Goal: Transaction & Acquisition: Book appointment/travel/reservation

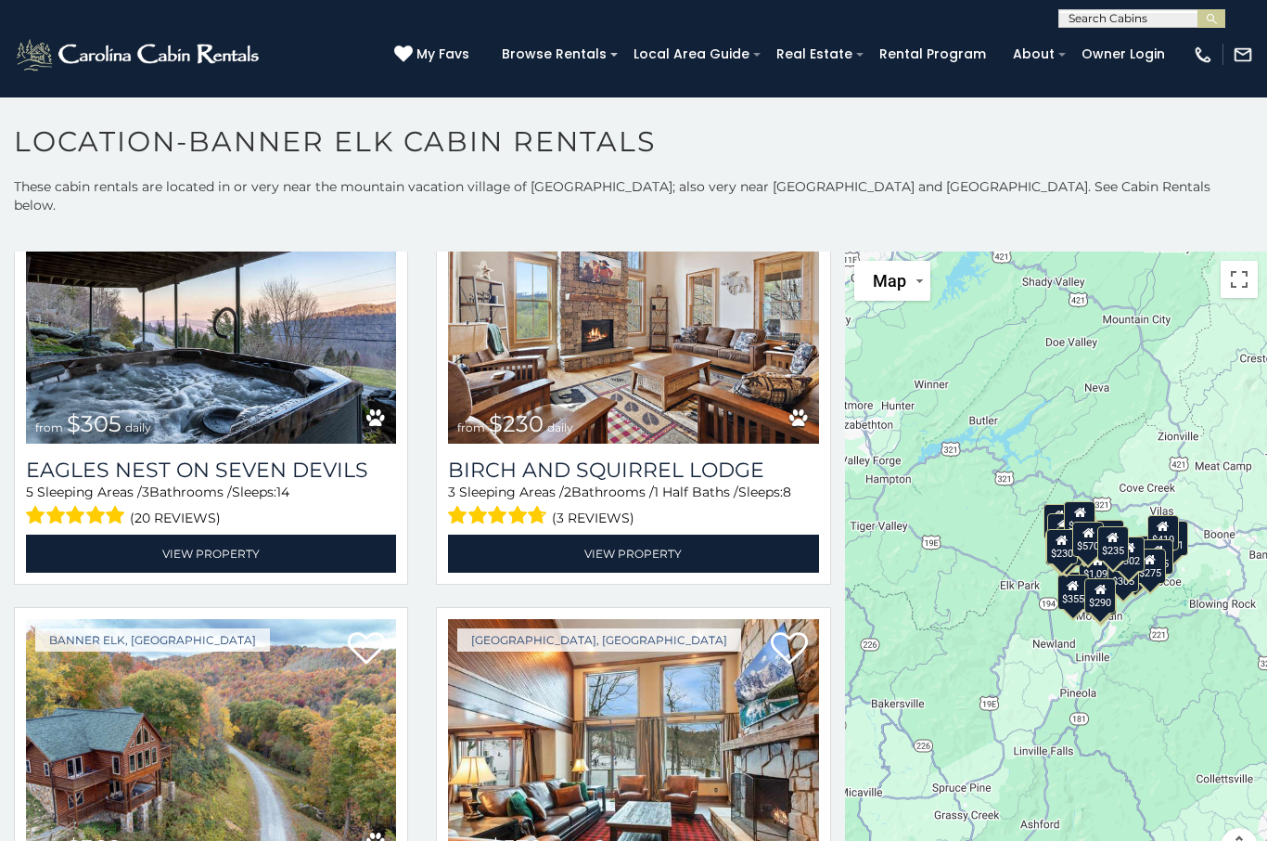
scroll to position [5321, 0]
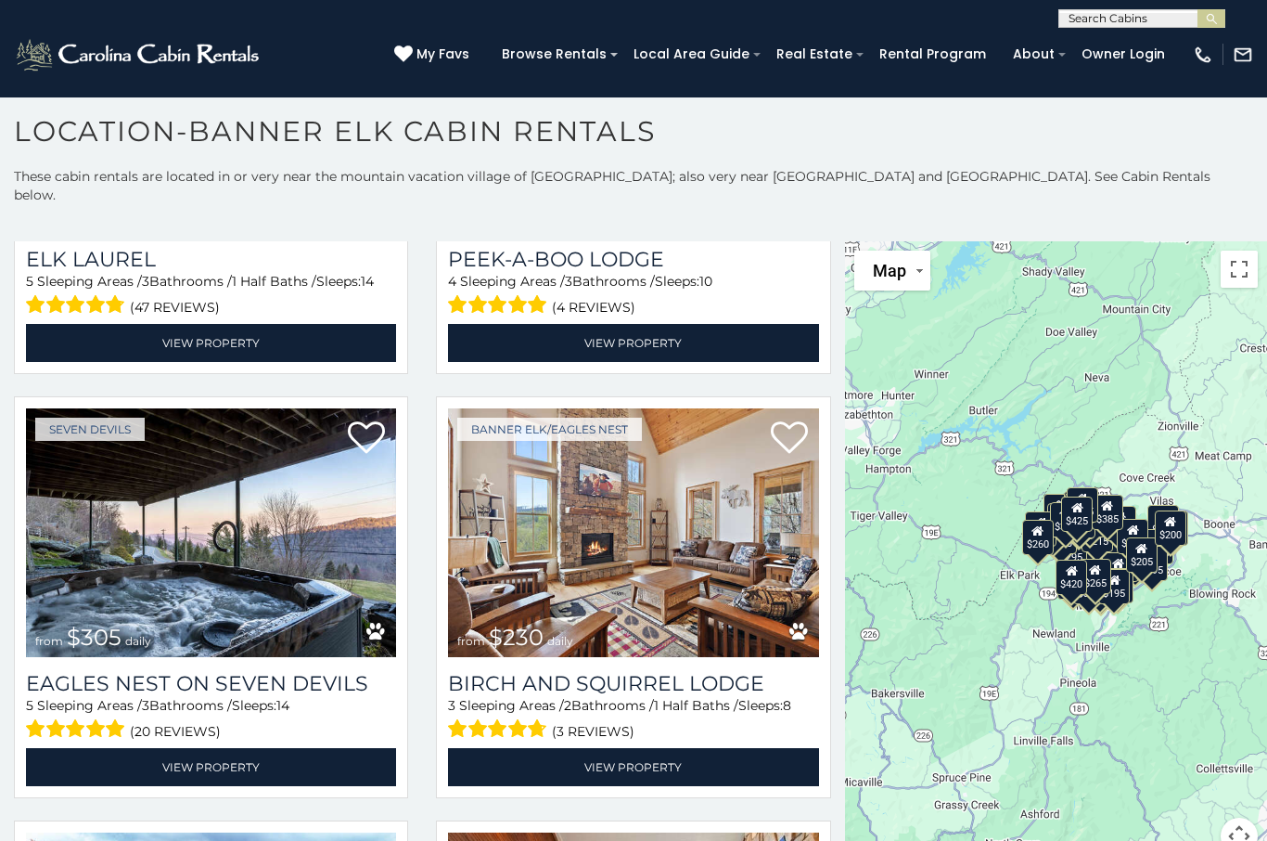
scroll to position [4966, 0]
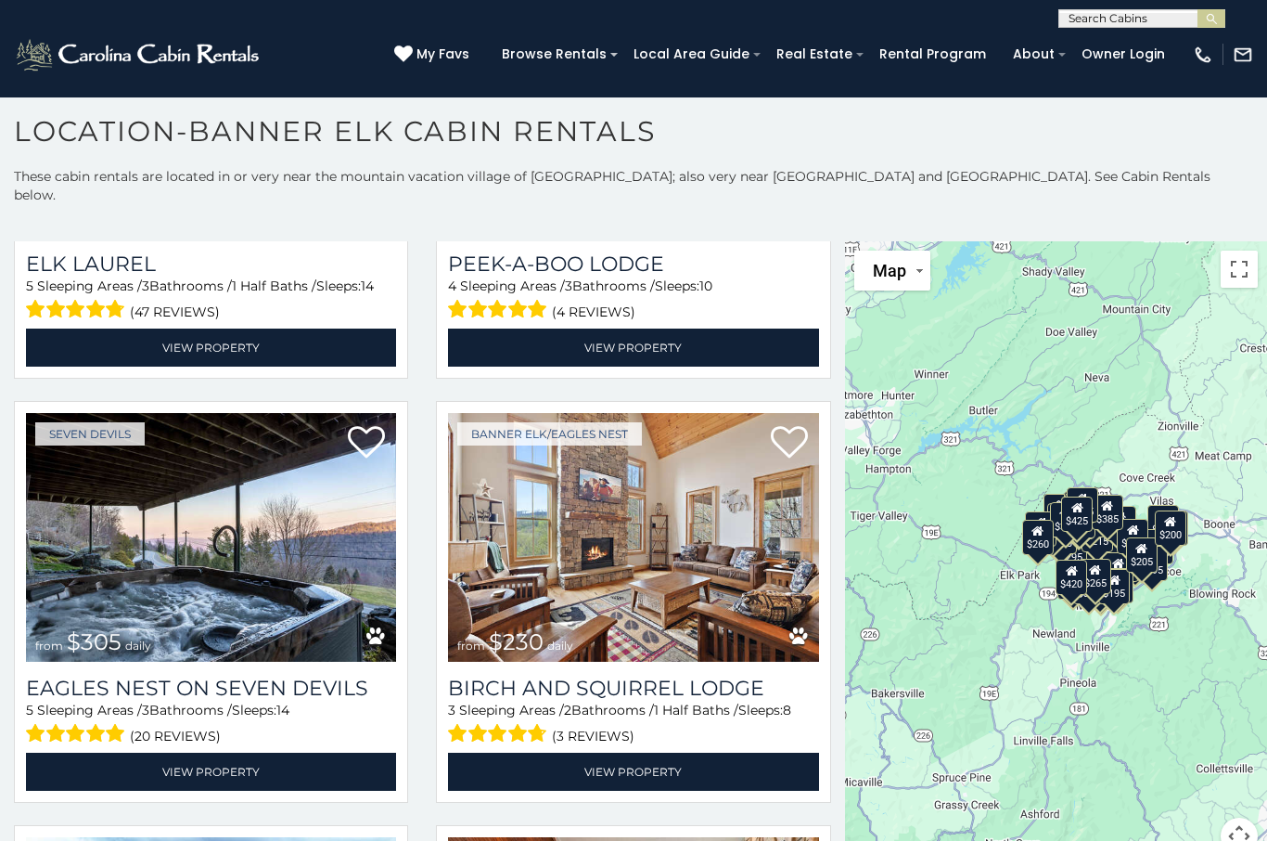
click at [598, 551] on img at bounding box center [633, 537] width 370 height 249
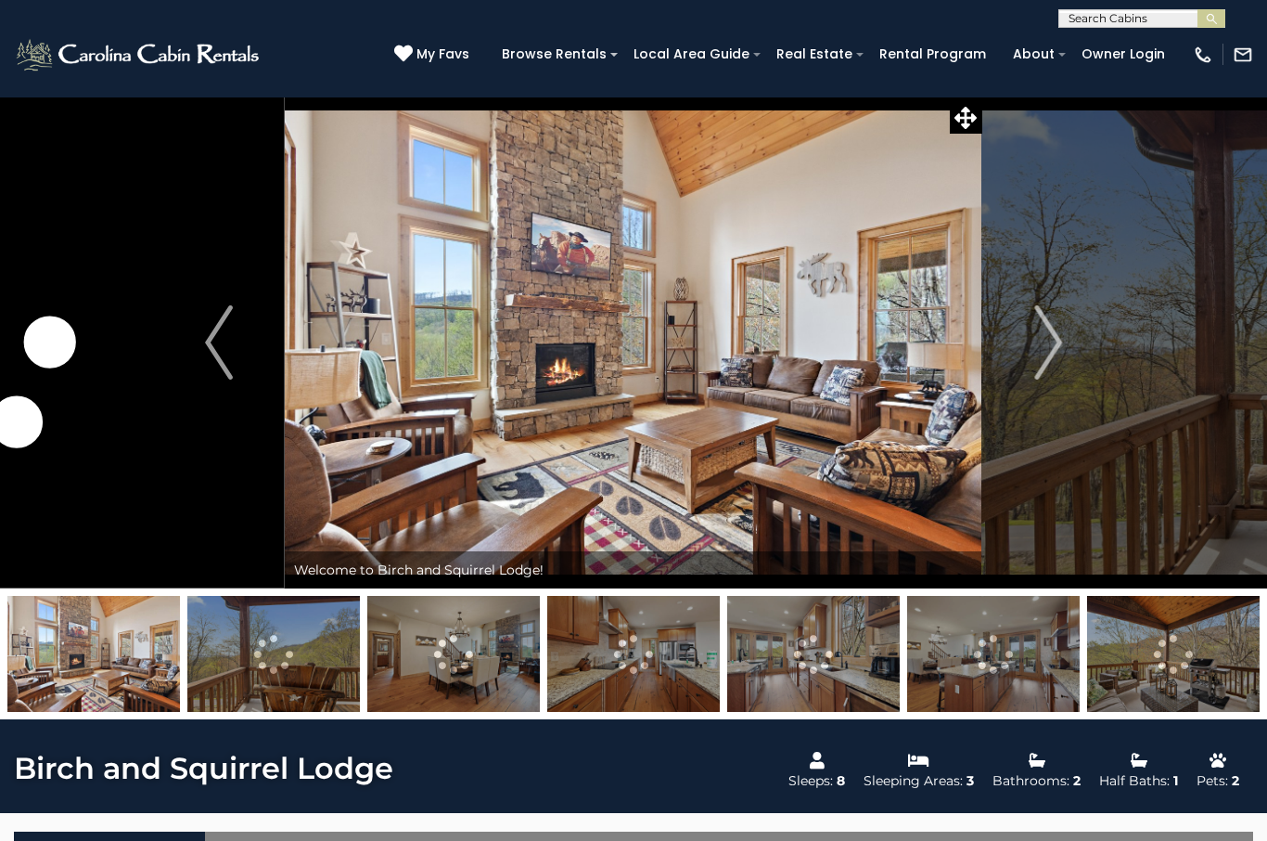
click at [1060, 348] on img "Next" at bounding box center [1048, 342] width 28 height 74
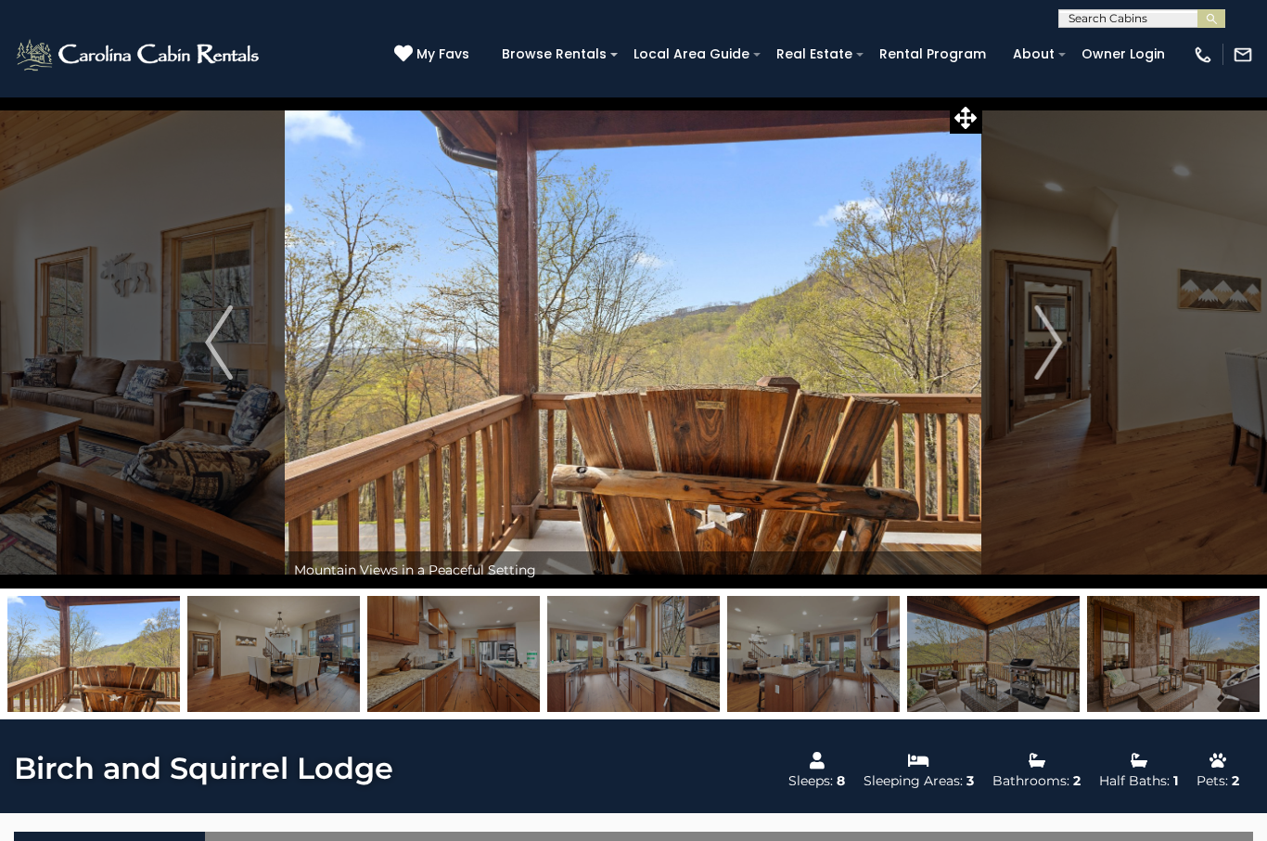
click at [1050, 340] on img "Next" at bounding box center [1048, 342] width 28 height 74
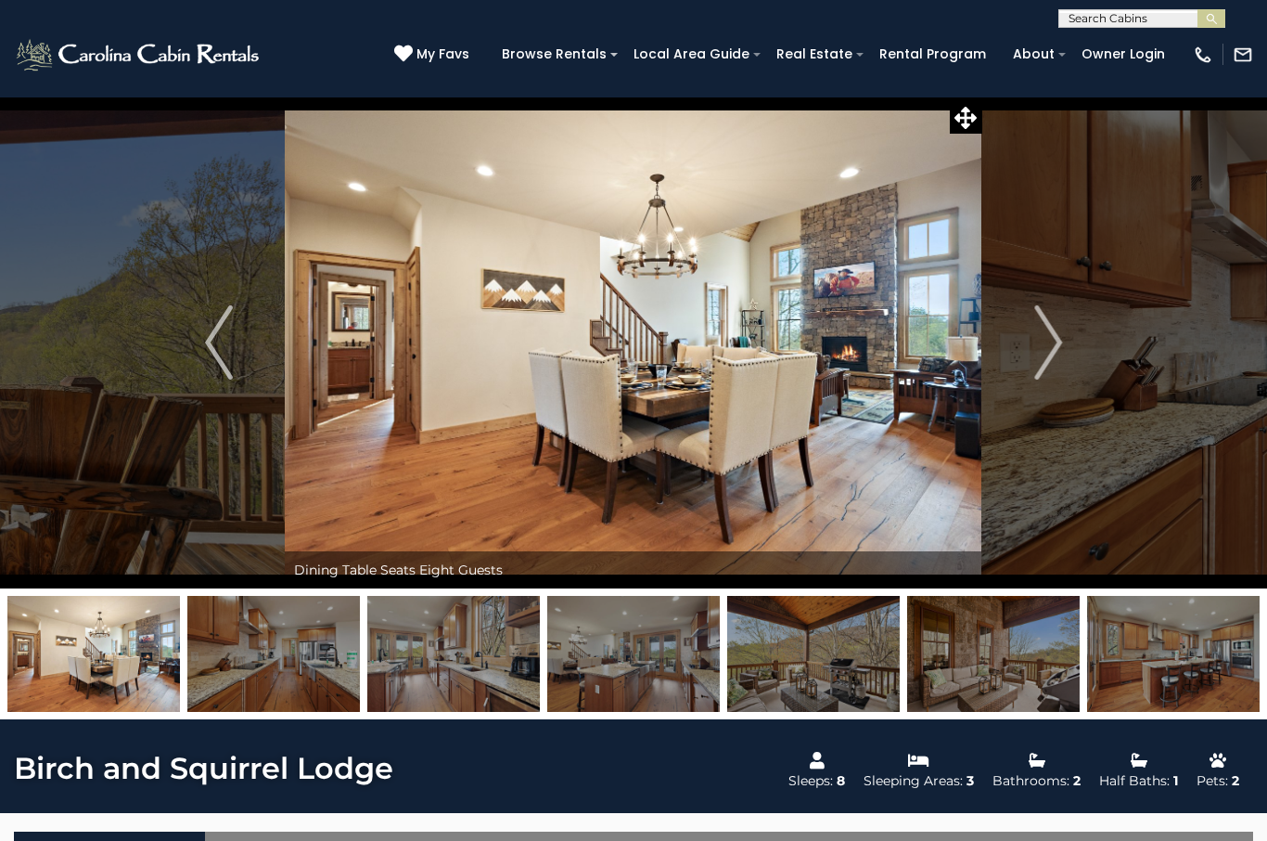
click at [1060, 346] on img "Next" at bounding box center [1048, 342] width 28 height 74
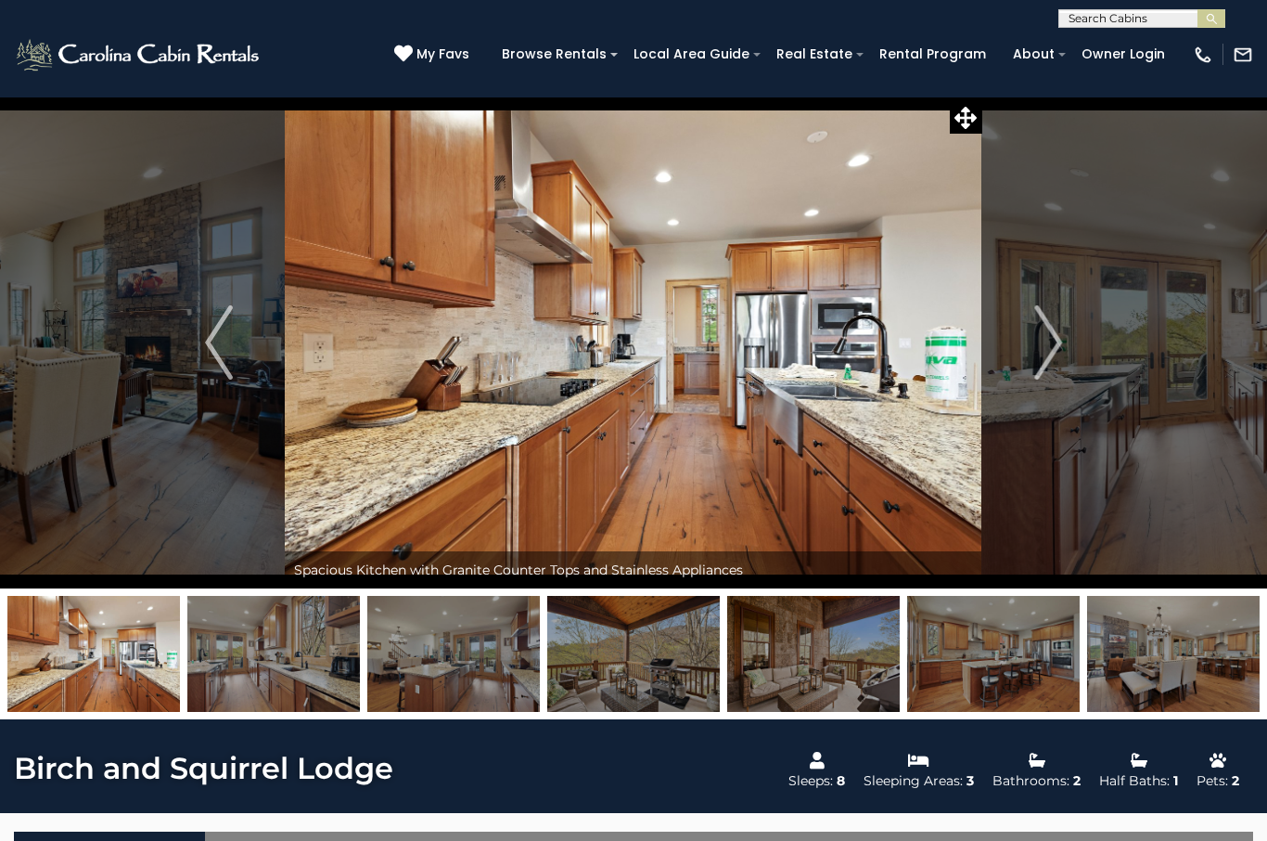
click at [1058, 347] on img "Next" at bounding box center [1048, 342] width 28 height 74
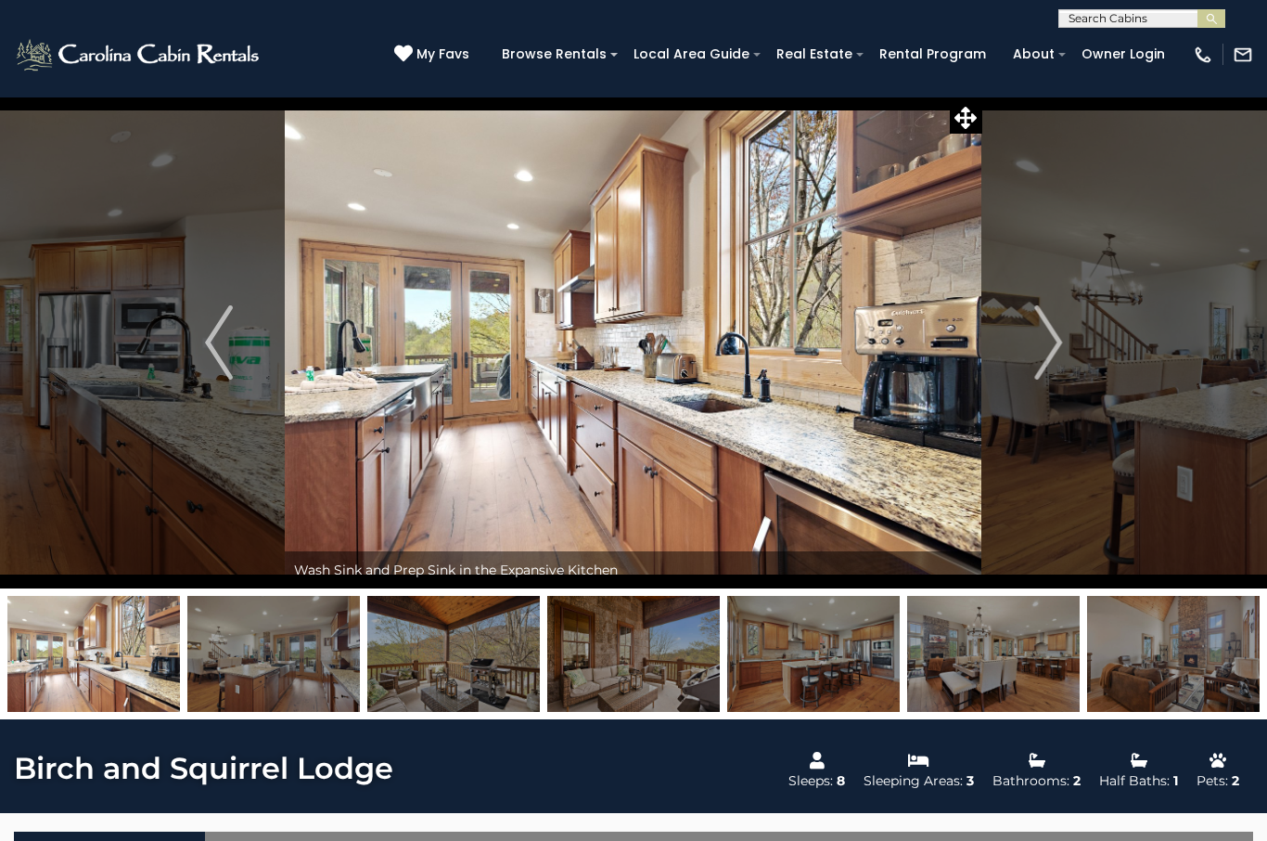
click at [1064, 341] on button "Next" at bounding box center [1048, 342] width 132 height 492
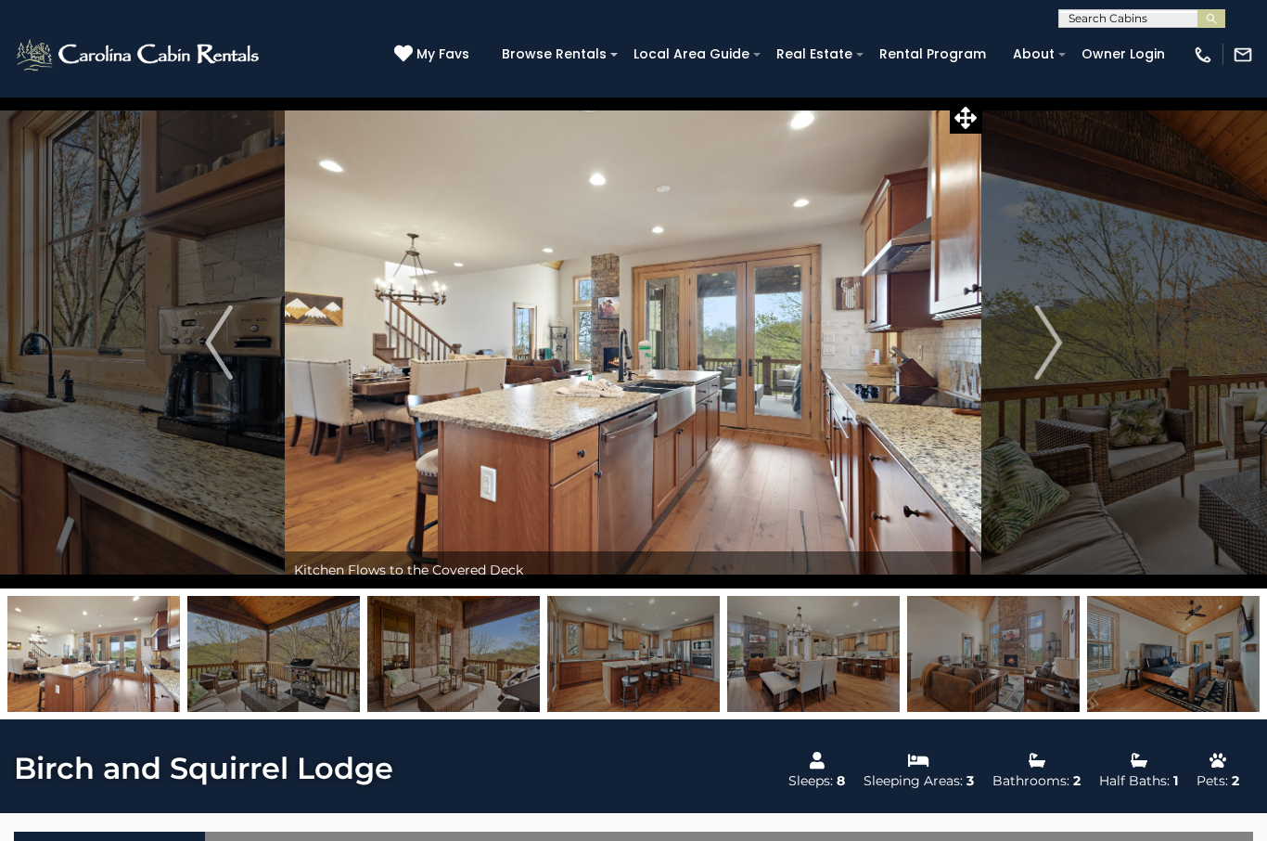
click at [1058, 349] on img "Next" at bounding box center [1048, 342] width 28 height 74
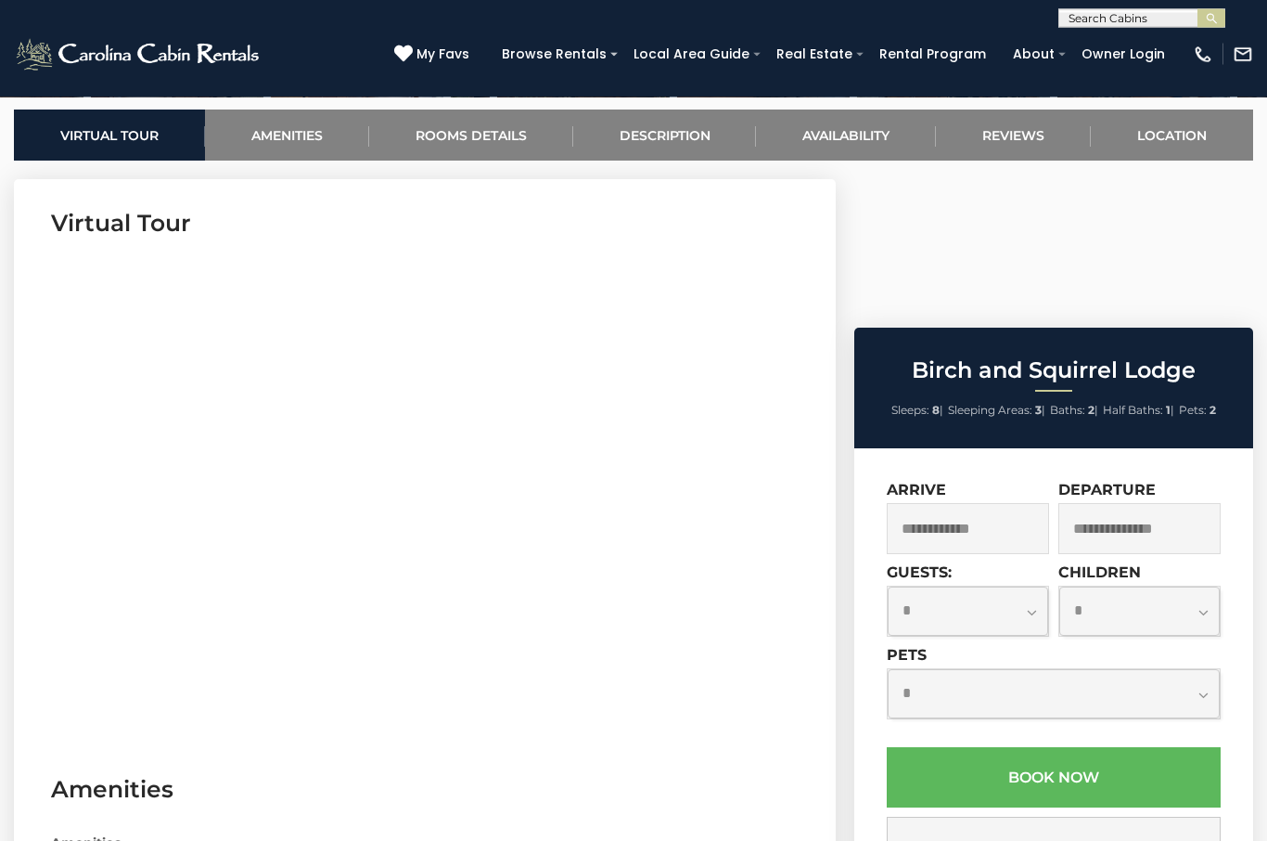
scroll to position [719, 0]
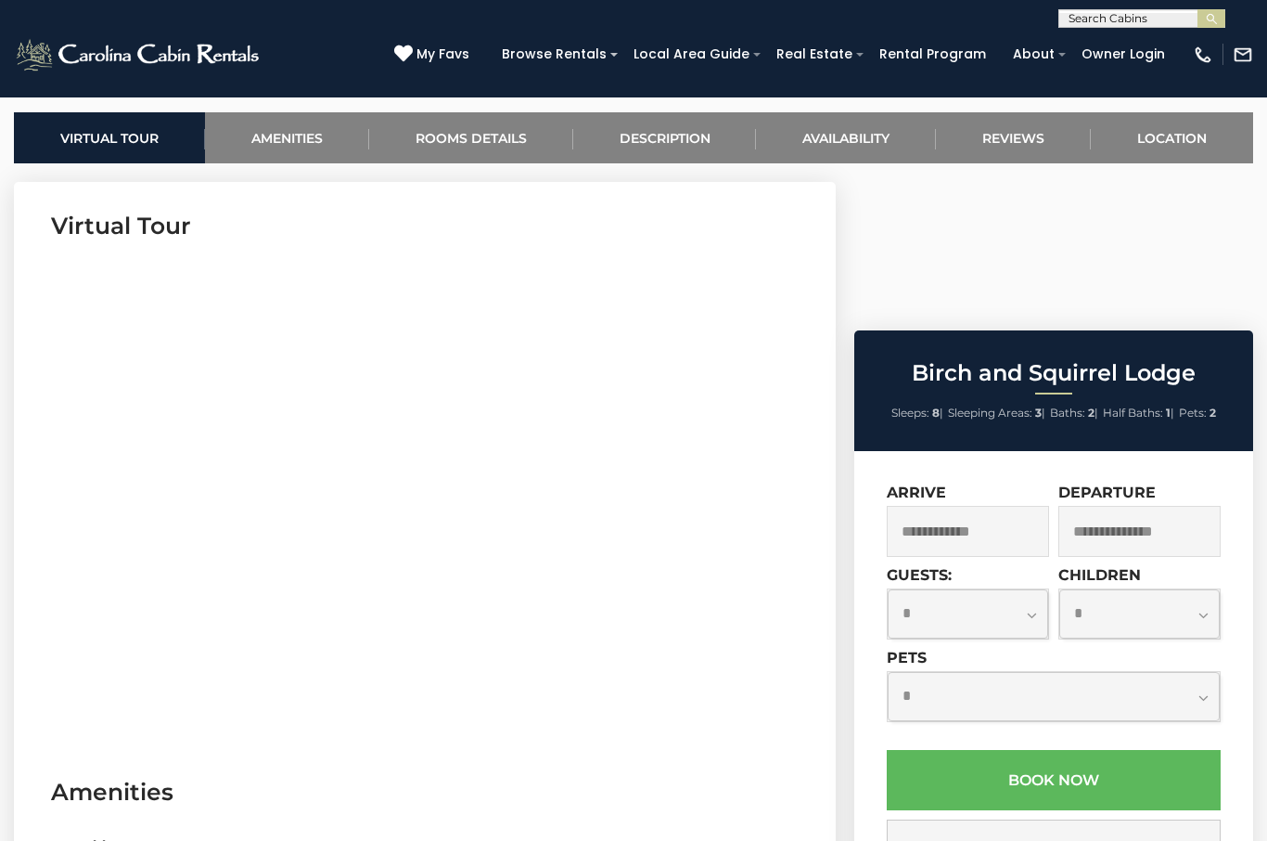
click at [921, 506] on input "text" at bounding box center [968, 531] width 162 height 51
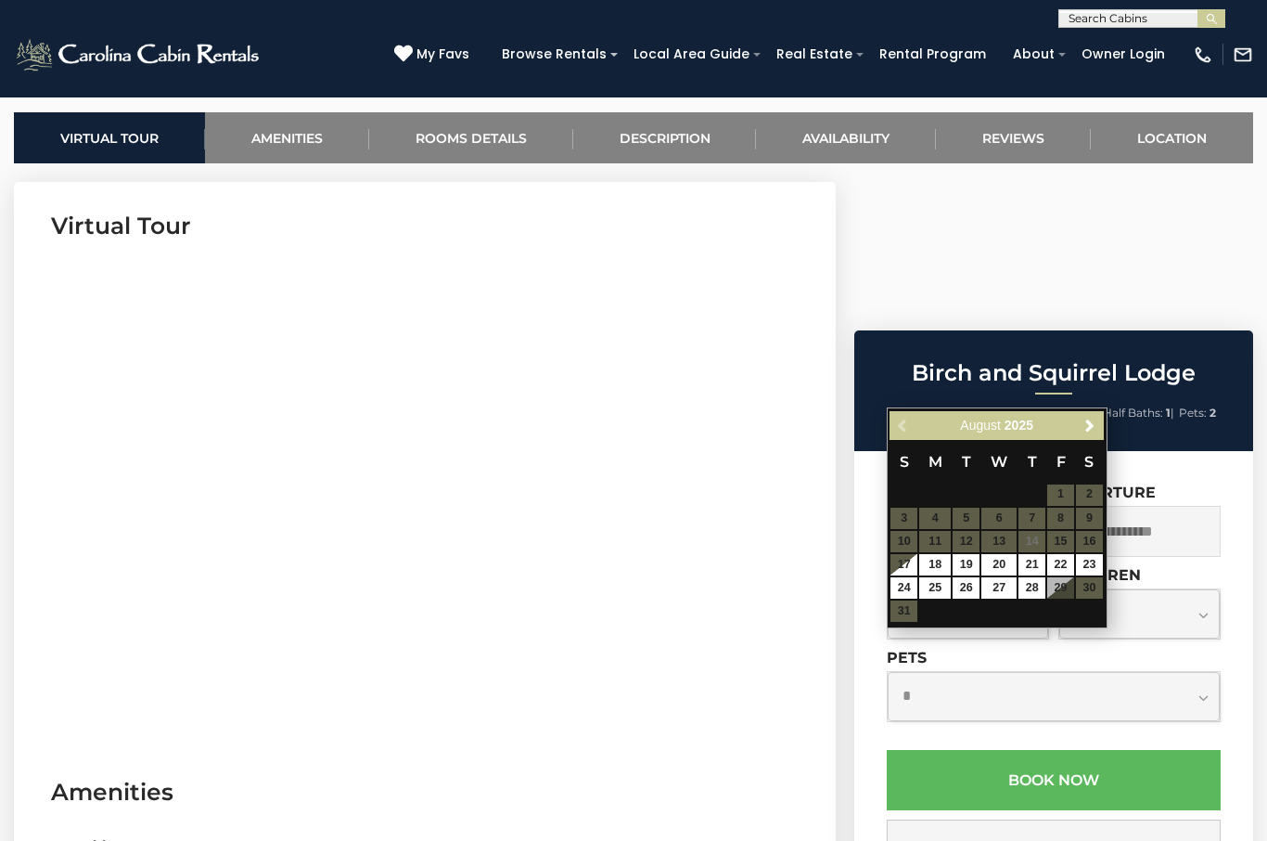
click at [1106, 411] on div "Previous Next August 2025 S M T W T F S 1 2 3 4 5 6 7 8 9 10 11 12 13 14 15 16 …" at bounding box center [997, 517] width 221 height 221
click at [1085, 428] on span "Next" at bounding box center [1090, 424] width 15 height 15
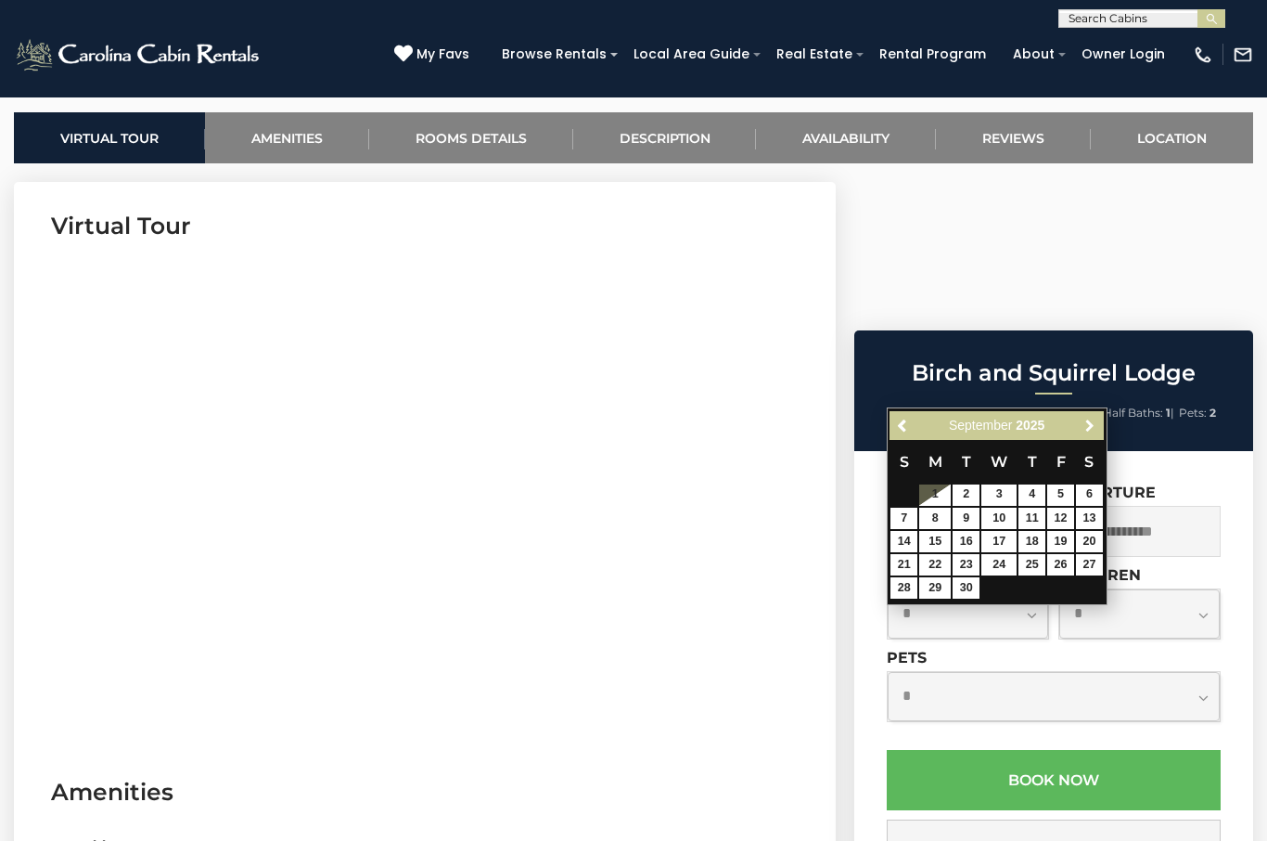
click at [1091, 429] on span "Next" at bounding box center [1090, 424] width 15 height 15
click at [1085, 433] on link "Next" at bounding box center [1090, 425] width 23 height 23
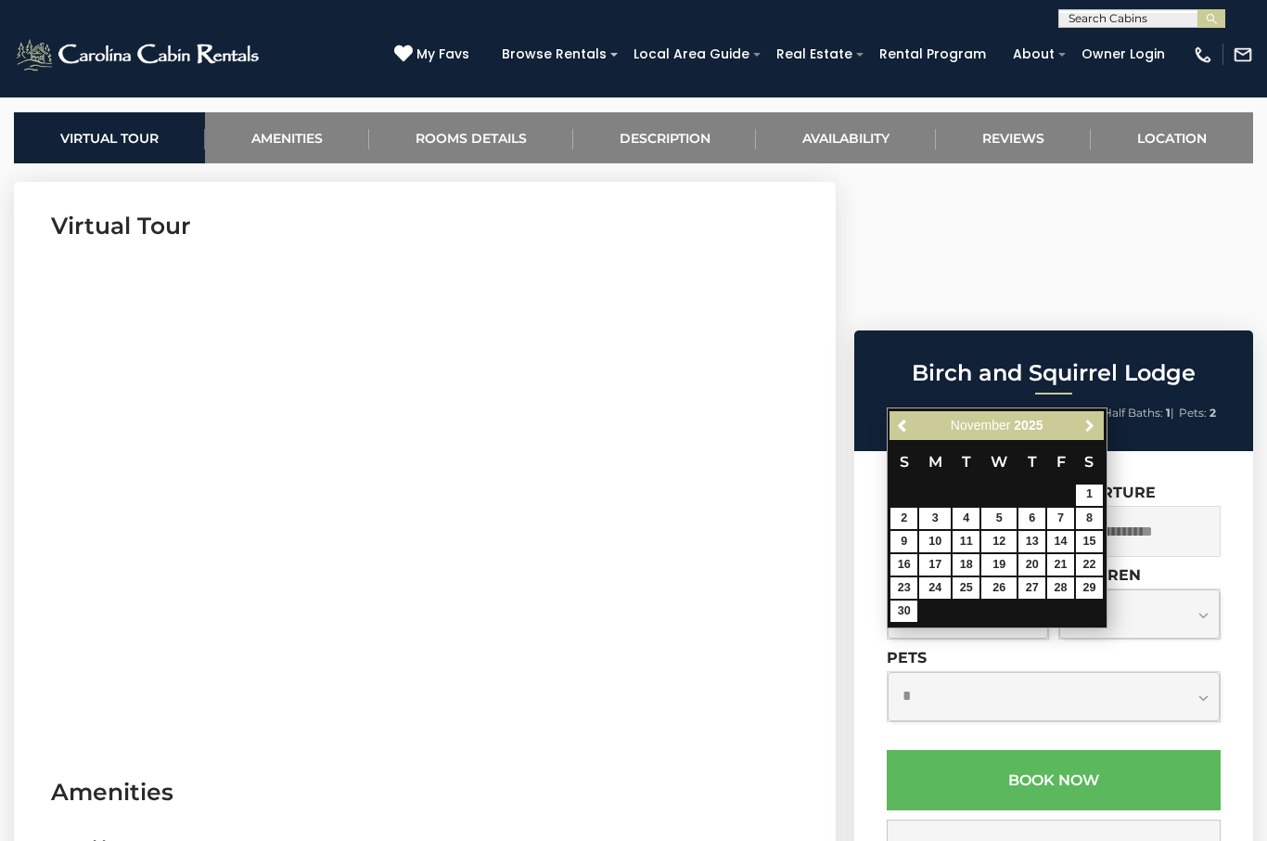
click at [1085, 431] on span "Next" at bounding box center [1090, 424] width 15 height 15
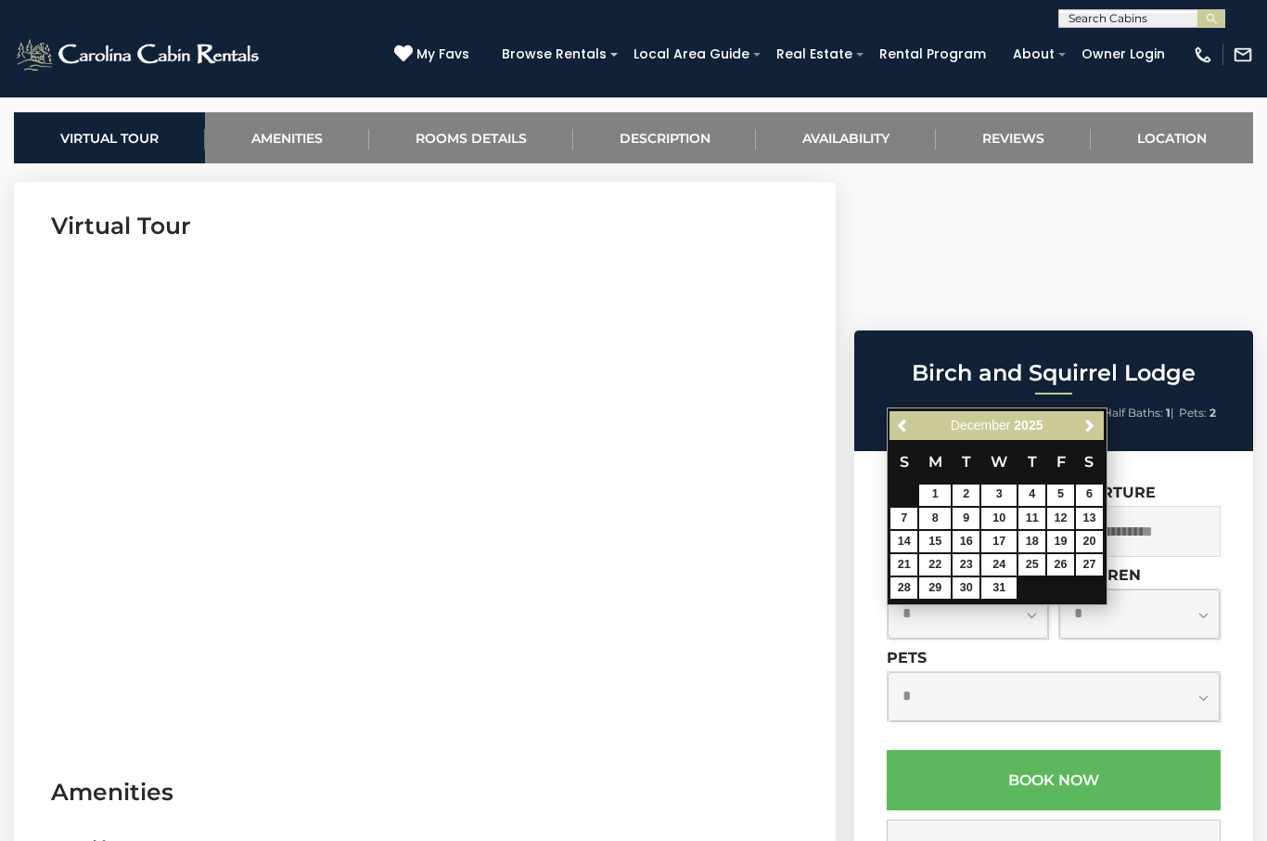
click at [1089, 430] on span "Next" at bounding box center [1090, 424] width 15 height 15
click at [1080, 434] on link "Next" at bounding box center [1090, 425] width 23 height 23
click at [1087, 426] on span "Next" at bounding box center [1090, 424] width 15 height 15
click at [1086, 423] on span "Next" at bounding box center [1090, 424] width 15 height 15
click at [1093, 436] on link "Next" at bounding box center [1090, 425] width 23 height 23
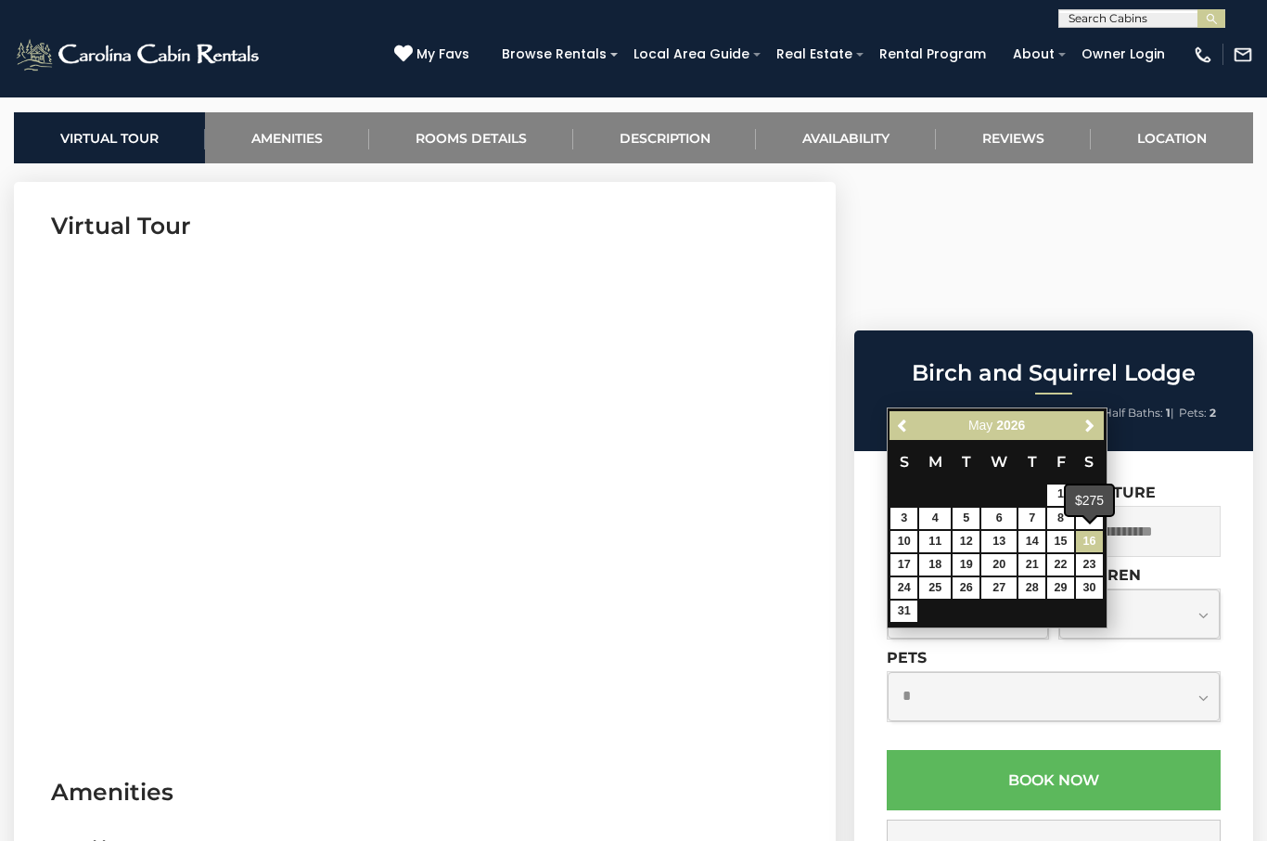
click at [1090, 535] on link "16" at bounding box center [1089, 541] width 27 height 21
type input "**********"
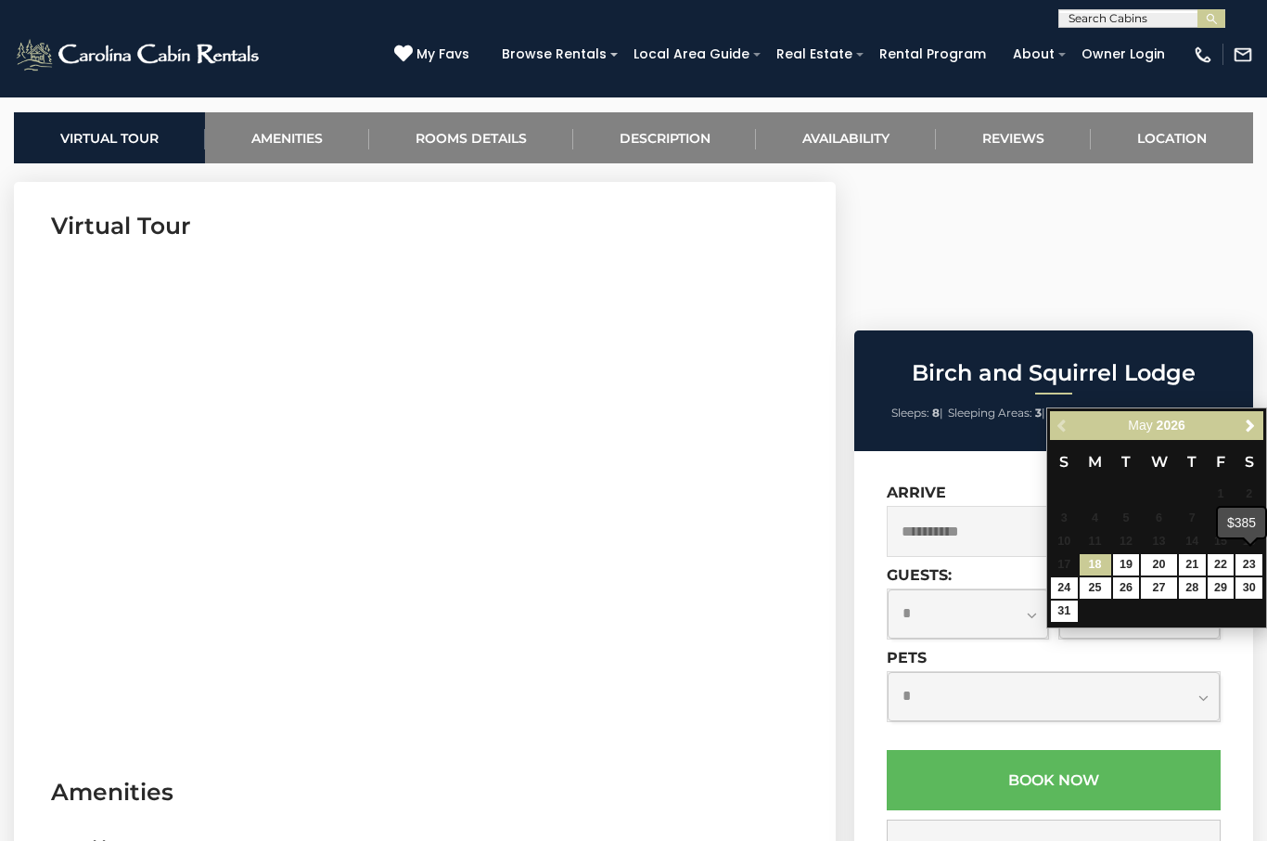
click at [1240, 561] on link "23" at bounding box center [1249, 564] width 27 height 21
type input "**********"
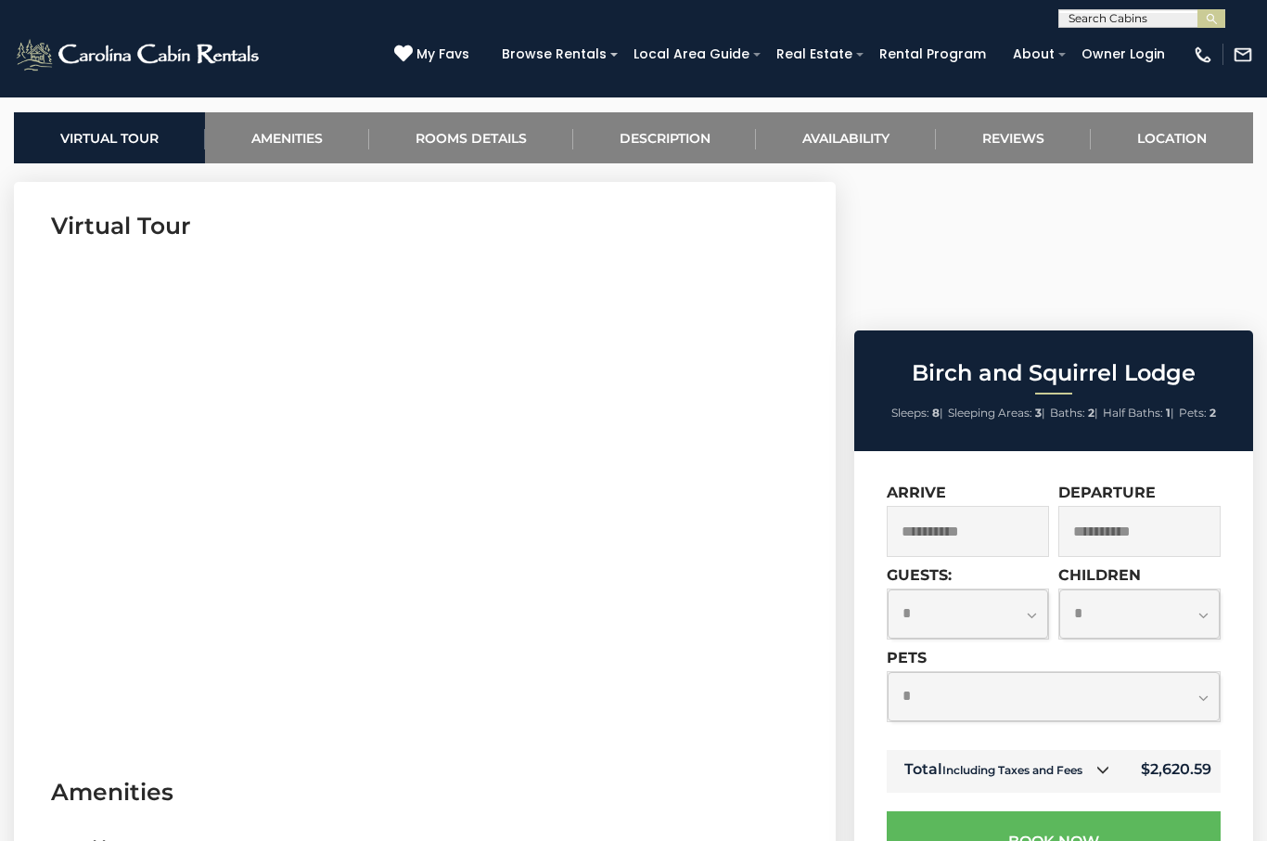
click at [1033, 589] on select "**********" at bounding box center [968, 613] width 161 height 49
select select "*"
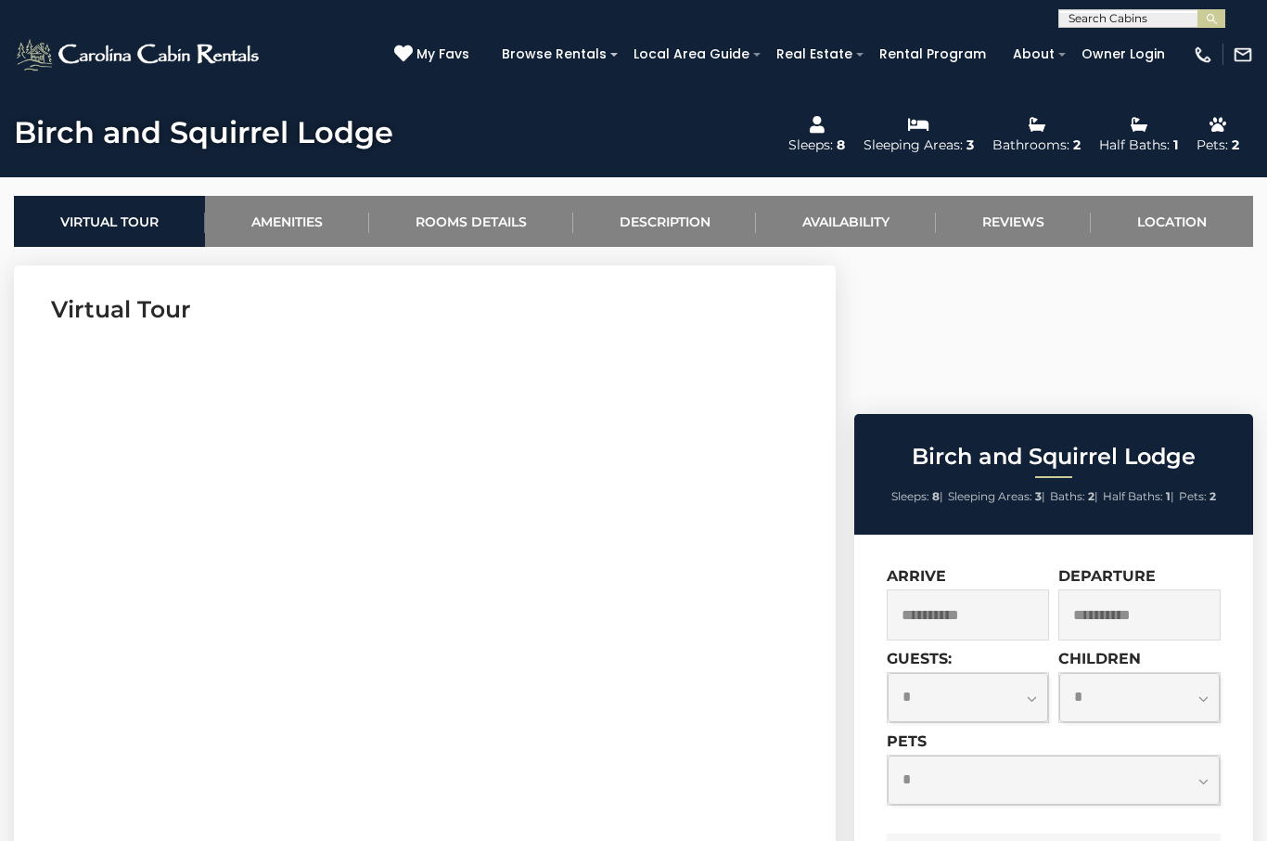
scroll to position [624, 0]
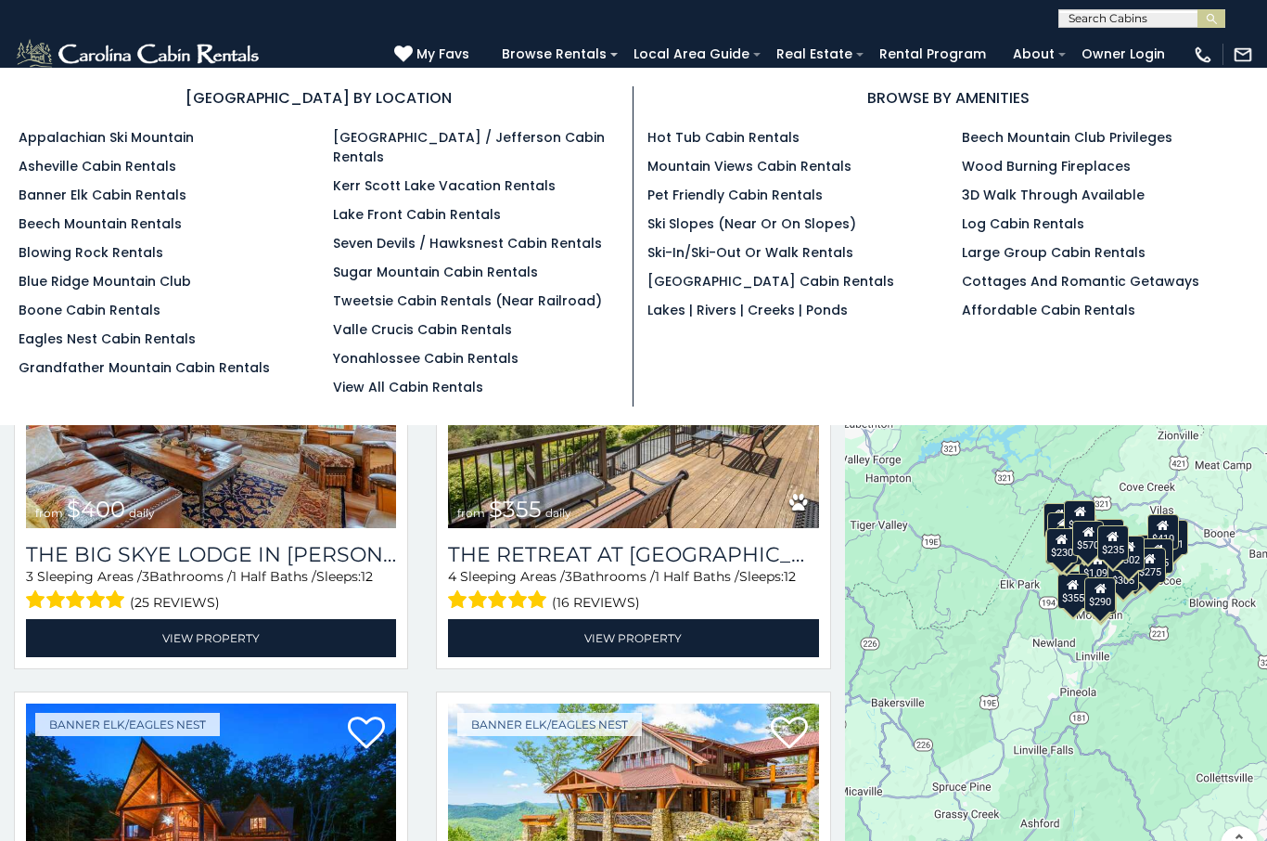
scroll to position [867, 0]
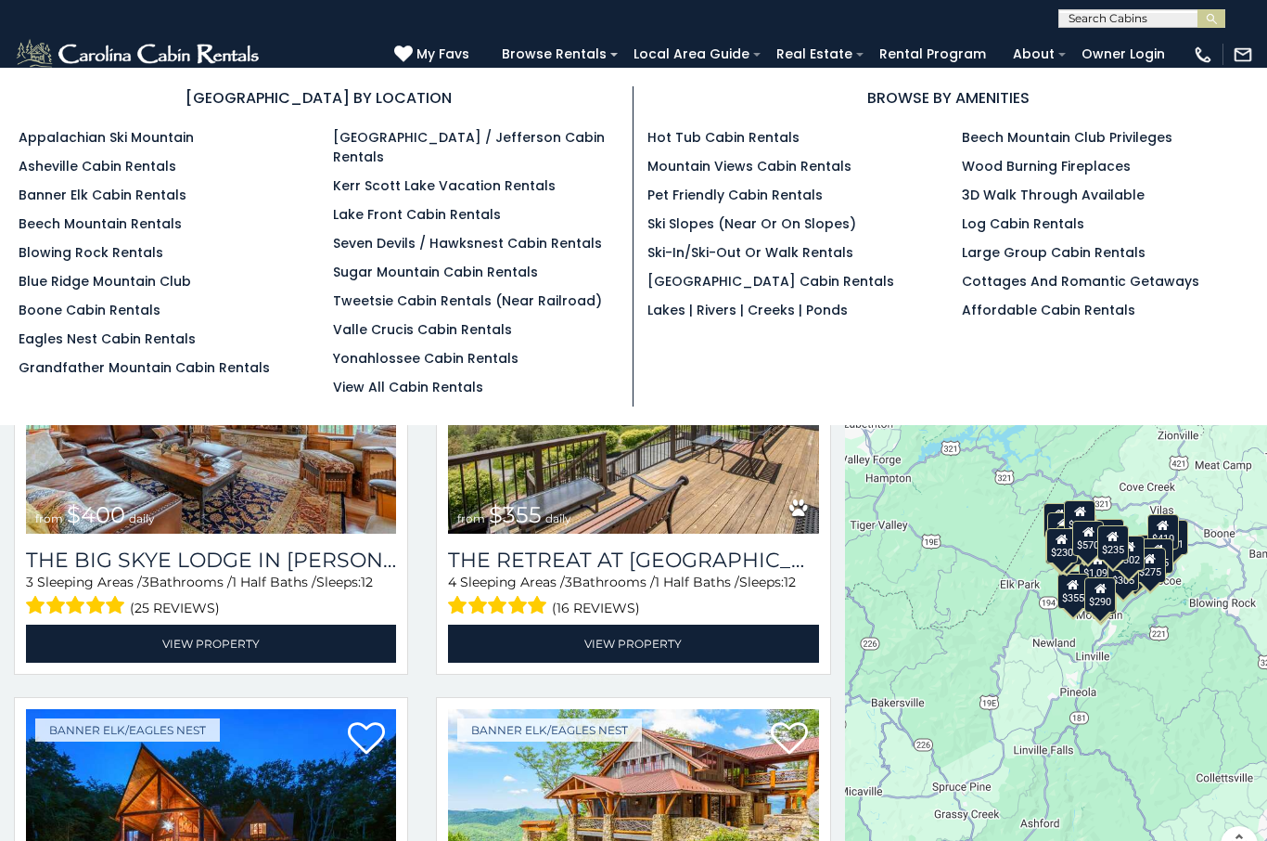
click at [1089, 23] on input "text" at bounding box center [1140, 22] width 162 height 19
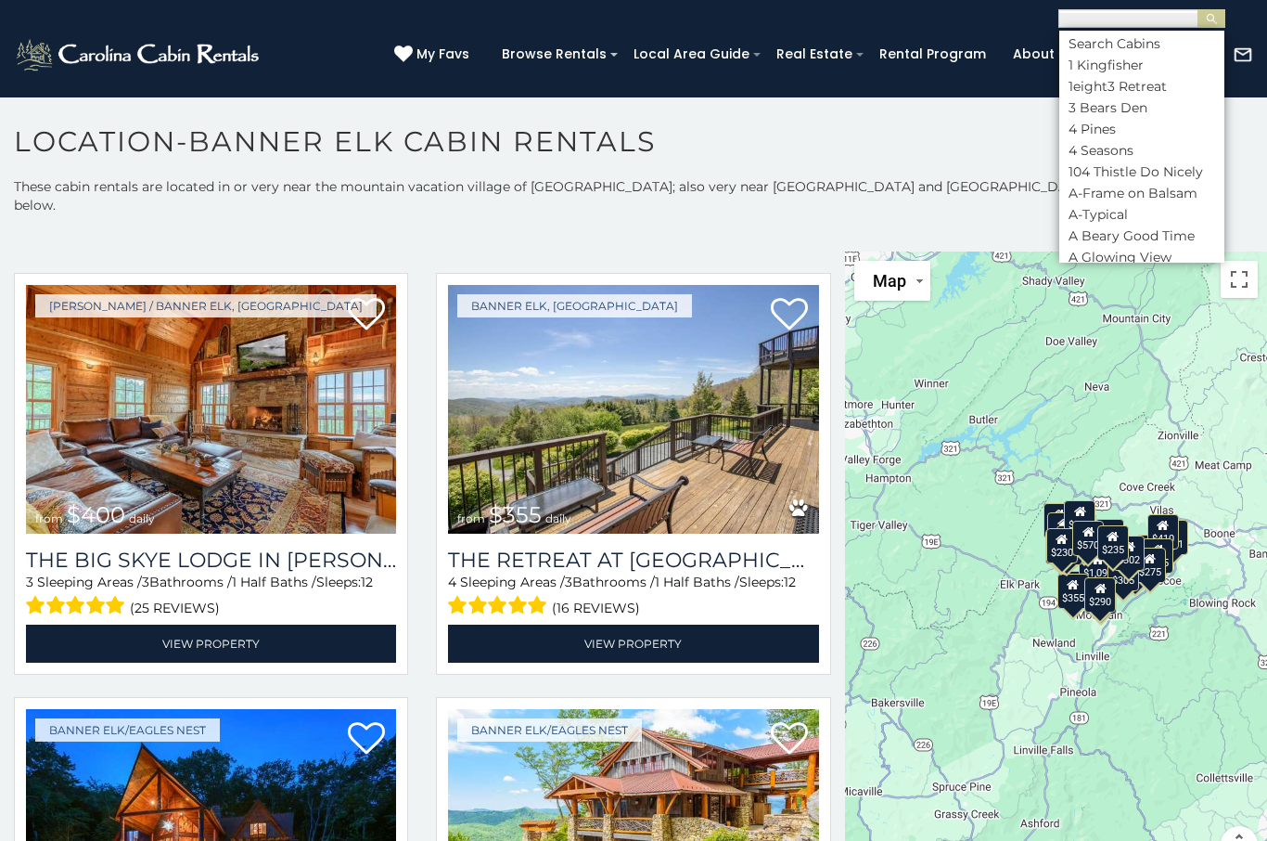
click at [1089, 23] on input "text" at bounding box center [1140, 22] width 162 height 19
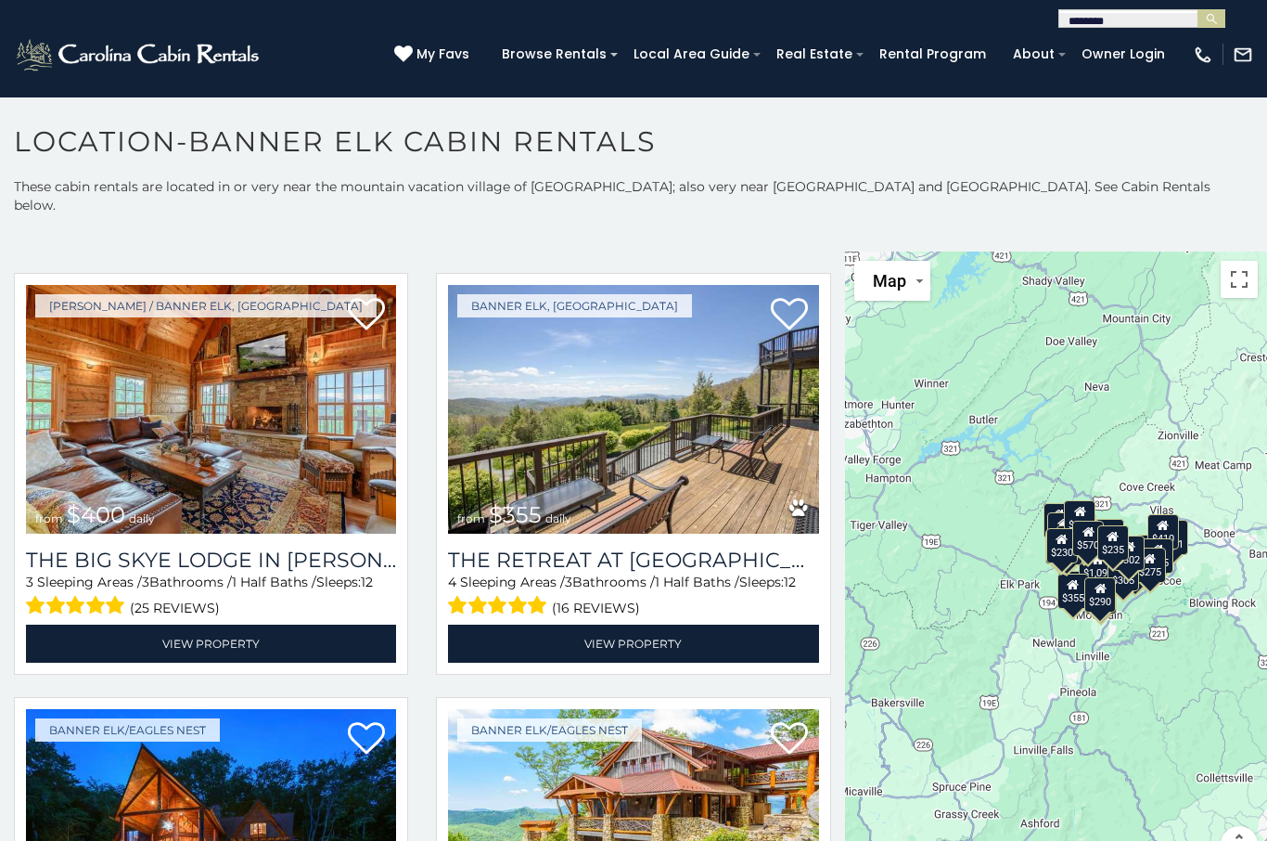
type input "********"
click at [1208, 24] on img "submit" at bounding box center [1212, 19] width 14 height 14
